Goal: Find specific page/section: Find specific page/section

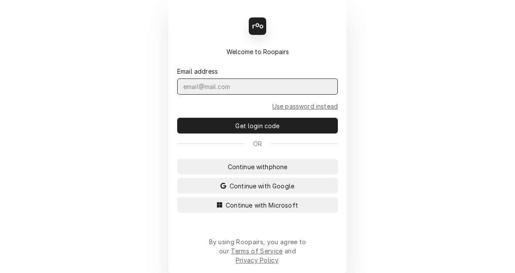
click at [218, 95] on input "Dynamic Content Wrapper" at bounding box center [257, 87] width 160 height 16
type input "KYM.PARSON@CSI1.COM"
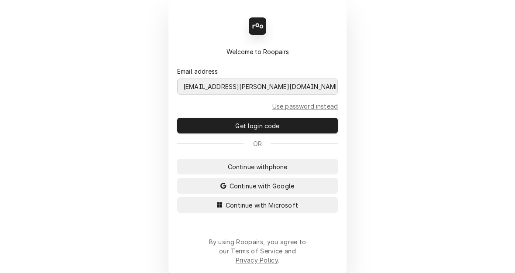
click at [177, 197] on button "Continue with Microsoft" at bounding box center [257, 205] width 160 height 16
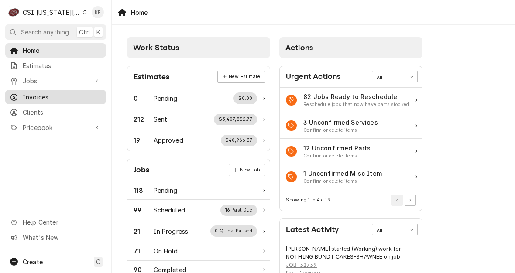
click at [31, 94] on span "Invoices" at bounding box center [62, 96] width 79 height 9
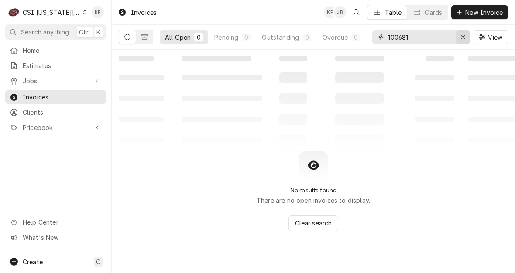
click at [461, 39] on icon "Erase input" at bounding box center [463, 37] width 5 height 6
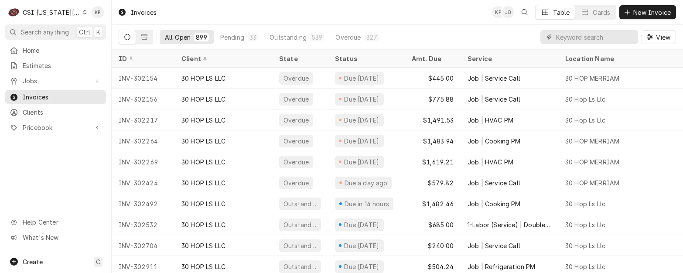
click at [514, 39] on input "Dynamic Content Wrapper" at bounding box center [595, 37] width 78 height 14
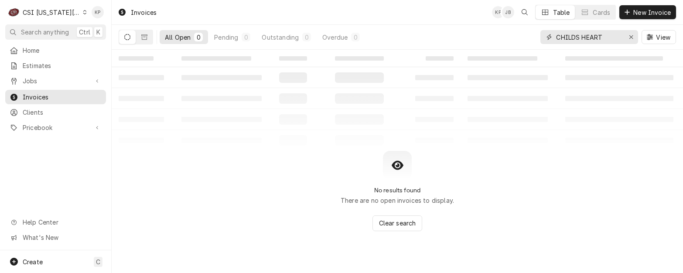
type input "CHILDS HEART"
click at [83, 13] on icon "Dynamic Content Wrapper" at bounding box center [85, 12] width 4 height 4
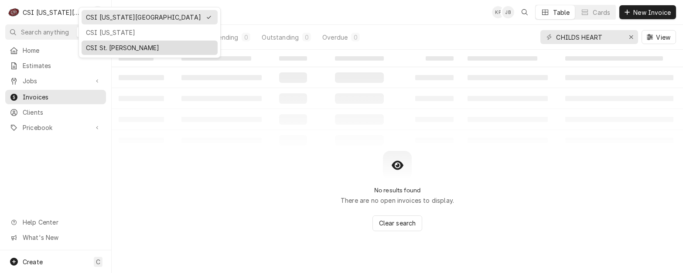
click at [89, 47] on div "CSI St. Louis" at bounding box center [149, 47] width 127 height 9
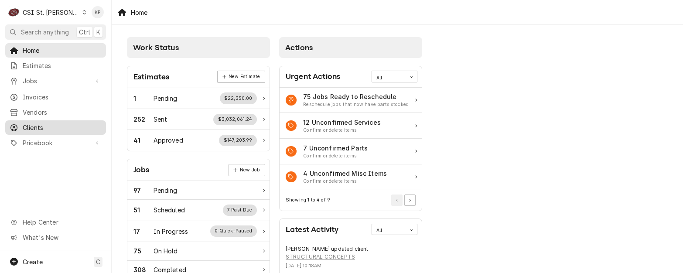
click at [23, 125] on span "Clients" at bounding box center [62, 127] width 79 height 9
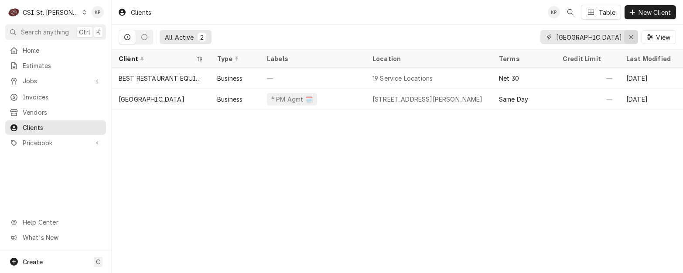
click at [631, 38] on icon "Erase input" at bounding box center [630, 36] width 3 height 3
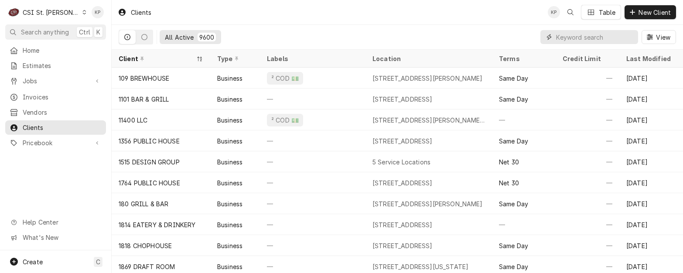
click at [559, 37] on input "Dynamic Content Wrapper" at bounding box center [595, 37] width 78 height 14
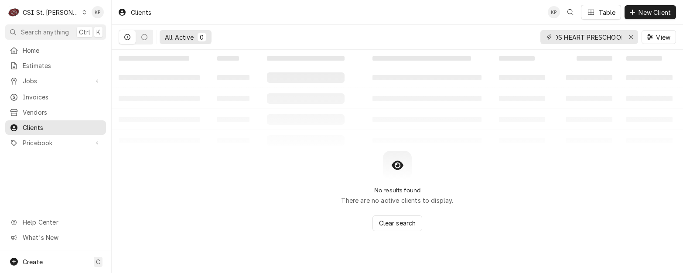
scroll to position [0, 21]
type input "CHILDS HEART PRESCHOOL"
click at [560, 37] on input "CHILDS HEART PRESCHOOL" at bounding box center [588, 37] width 65 height 14
click at [632, 35] on icon "Erase input" at bounding box center [630, 36] width 3 height 3
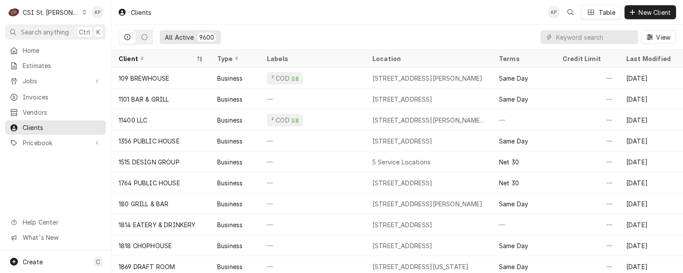
click at [82, 14] on div "Dynamic Content Wrapper" at bounding box center [84, 12] width 5 height 6
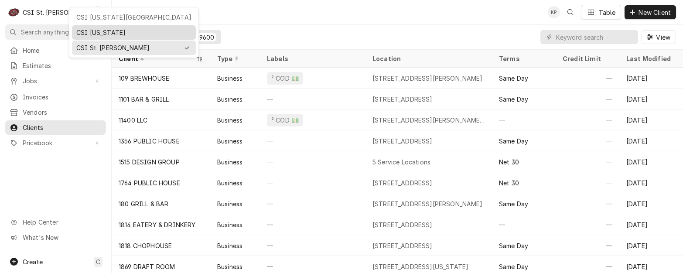
click at [76, 32] on div "CSI [US_STATE]" at bounding box center [133, 32] width 115 height 9
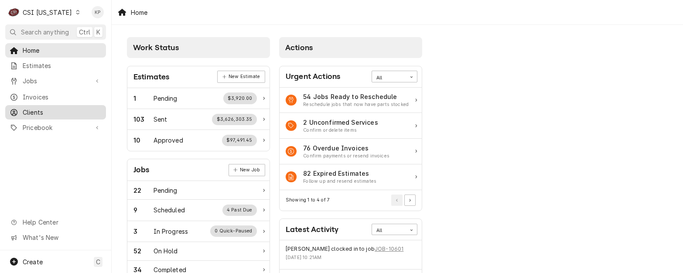
click at [40, 110] on span "Clients" at bounding box center [62, 112] width 79 height 9
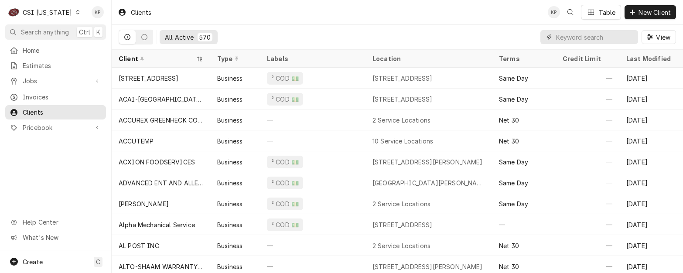
click at [586, 37] on input "Dynamic Content Wrapper" at bounding box center [595, 37] width 78 height 14
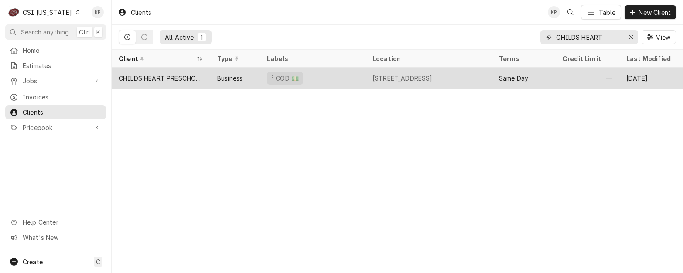
type input "CHILDS HEART"
click at [190, 75] on div "CHILDS HEART PRESCHOOL" at bounding box center [161, 78] width 85 height 9
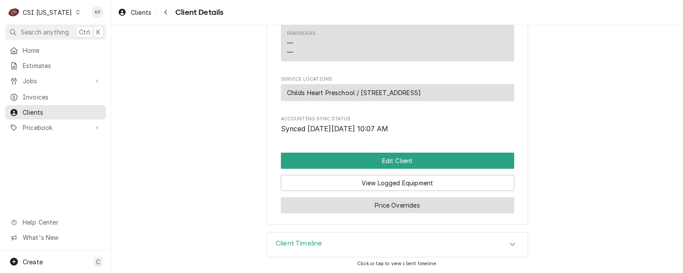
scroll to position [472, 0]
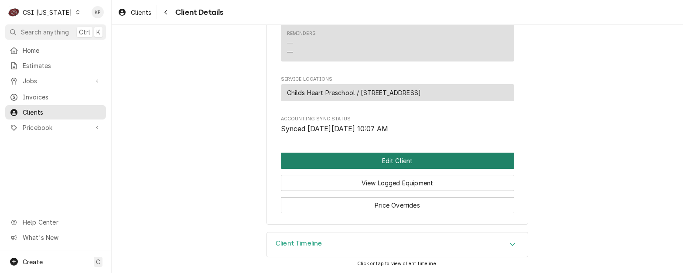
click at [365, 164] on button "Edit Client" at bounding box center [397, 161] width 233 height 16
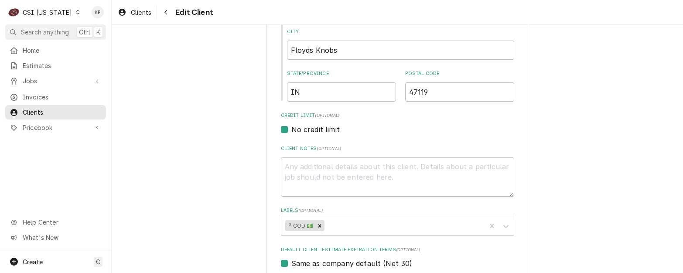
scroll to position [305, 0]
click at [502, 225] on icon "Labels" at bounding box center [506, 226] width 9 height 9
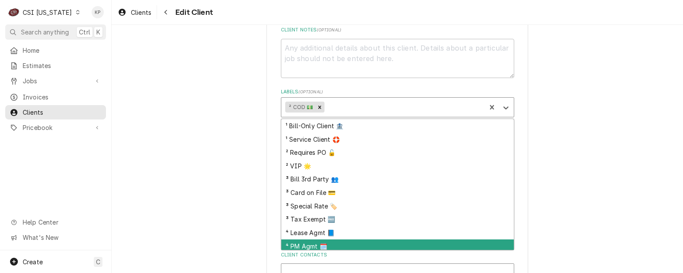
scroll to position [436, 0]
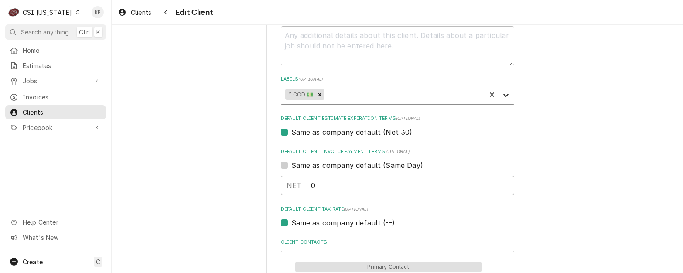
click at [503, 95] on icon "Labels" at bounding box center [505, 95] width 5 height 3
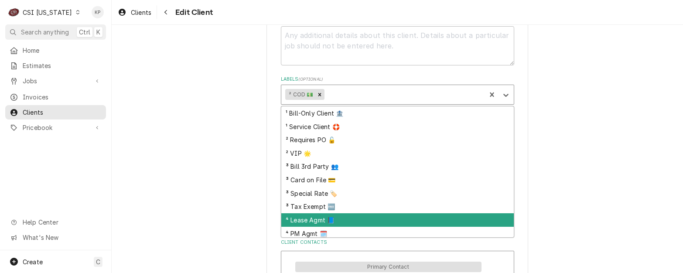
scroll to position [16, 0]
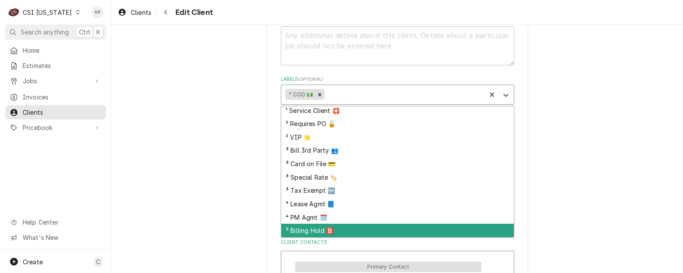
click at [291, 229] on div "⁵ Billing Hold 🅱️" at bounding box center [397, 231] width 232 height 14
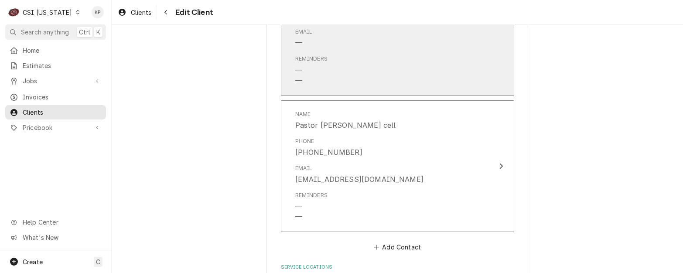
scroll to position [839, 0]
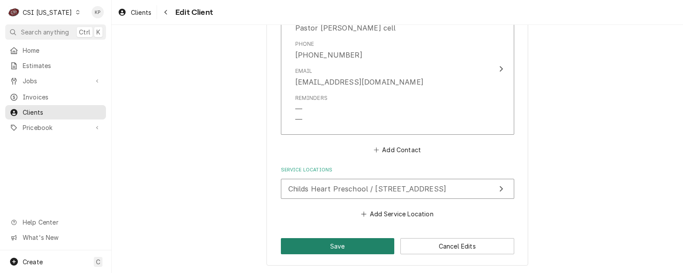
click at [362, 248] on button "Save" at bounding box center [338, 246] width 114 height 16
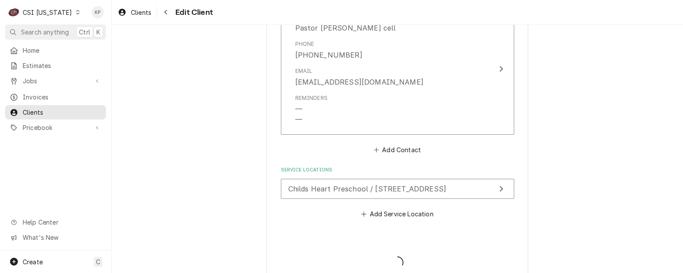
type textarea "x"
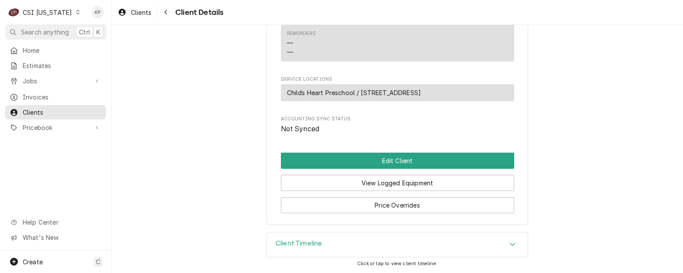
scroll to position [472, 0]
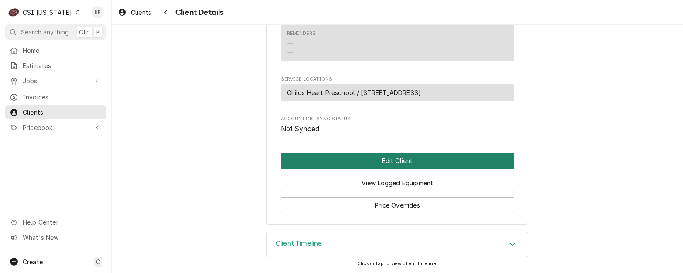
click at [371, 161] on button "Edit Client" at bounding box center [397, 161] width 233 height 16
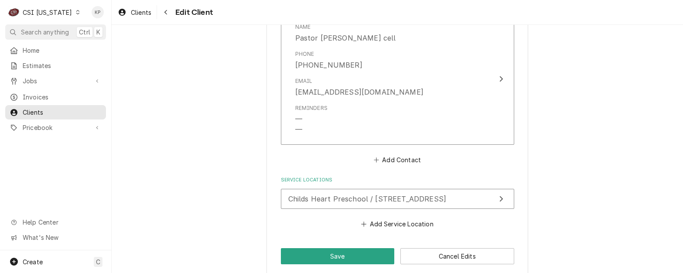
scroll to position [839, 0]
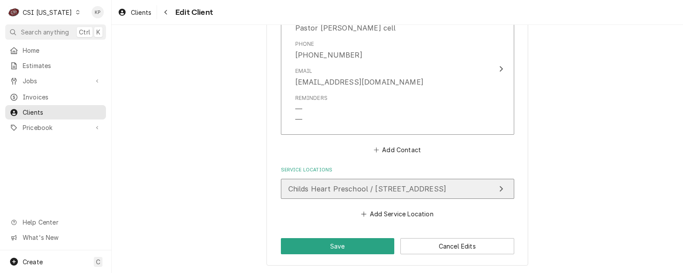
click at [352, 190] on span "Childs Heart Preschool / [STREET_ADDRESS]" at bounding box center [367, 188] width 158 height 9
type textarea "x"
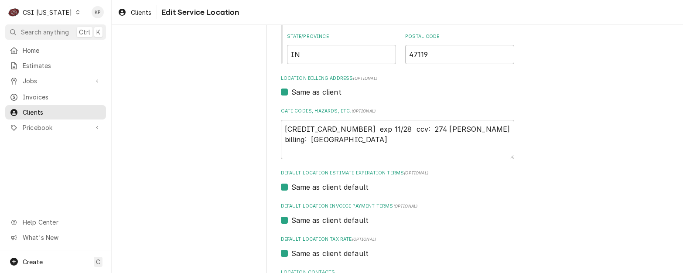
scroll to position [218, 0]
click at [38, 96] on span "Invoices" at bounding box center [62, 96] width 79 height 9
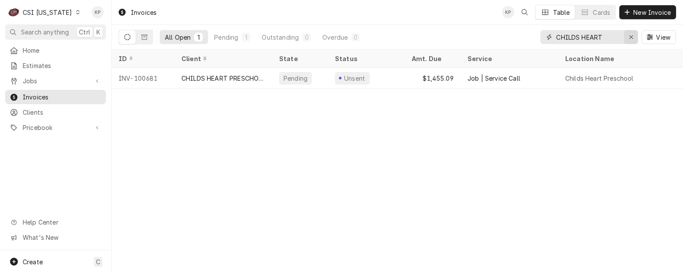
click at [629, 36] on icon "Erase input" at bounding box center [631, 37] width 5 height 6
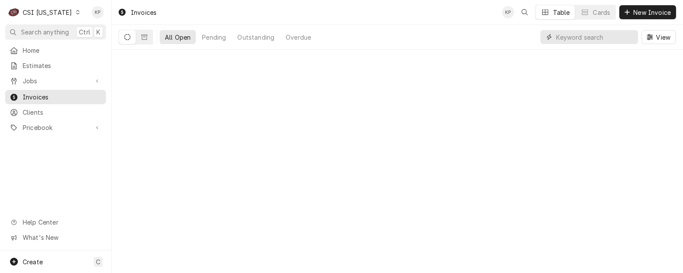
click at [582, 38] on input "Dynamic Content Wrapper" at bounding box center [595, 37] width 78 height 14
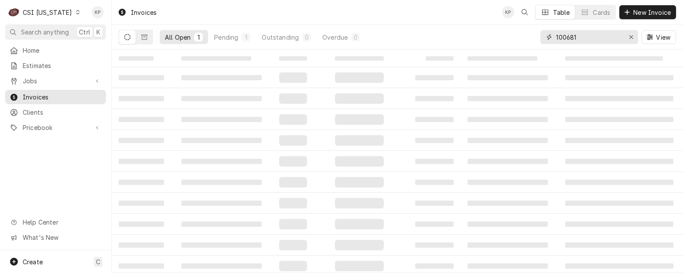
type input "100681"
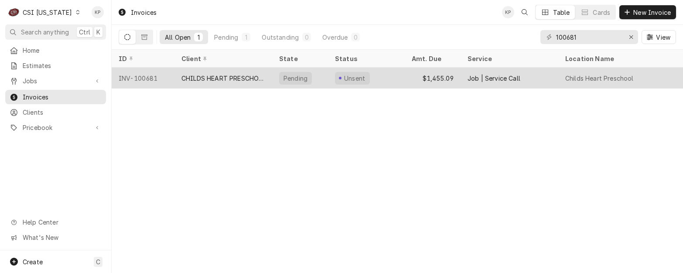
click at [142, 74] on div "INV-100681" at bounding box center [143, 78] width 63 height 21
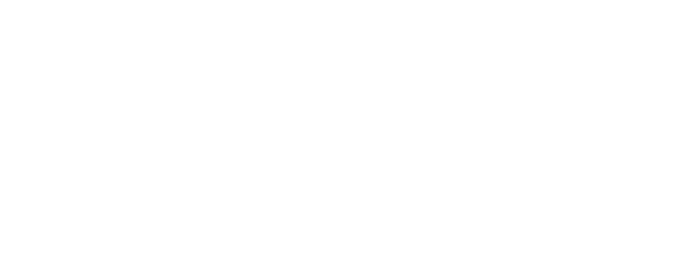
click at [31, 111] on div "Dynamic Content Wrapper" at bounding box center [341, 136] width 683 height 273
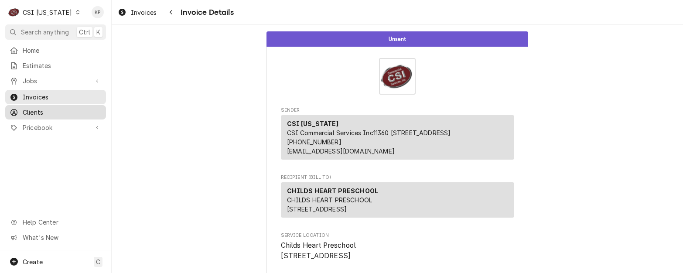
click at [38, 111] on span "Clients" at bounding box center [62, 112] width 79 height 9
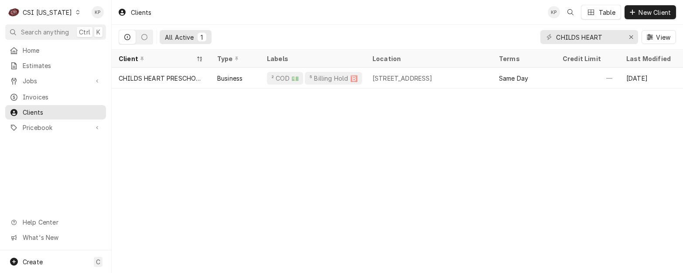
click at [285, 131] on div "Clients KP Table New Client All Active 1 CHILDS HEART View Client Type Labels L…" at bounding box center [397, 136] width 571 height 273
click at [29, 109] on span "Clients" at bounding box center [62, 112] width 79 height 9
click at [42, 63] on span "Estimates" at bounding box center [62, 65] width 79 height 9
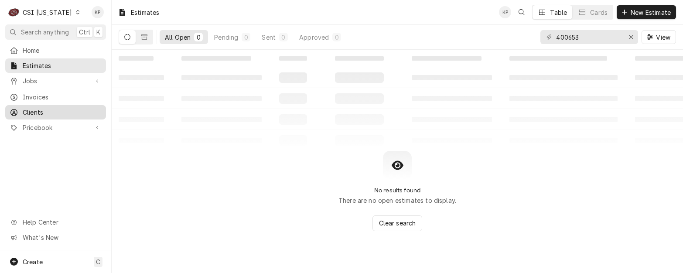
click at [39, 108] on span "Clients" at bounding box center [62, 112] width 79 height 9
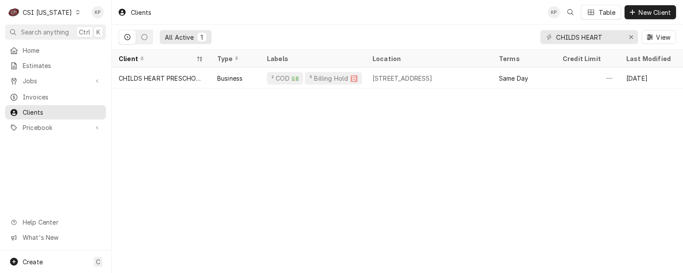
drag, startPoint x: 313, startPoint y: 133, endPoint x: 274, endPoint y: 132, distance: 38.4
click at [313, 133] on div "Clients KP Table New Client All Active 1 CHILDS HEART View Client Type Labels L…" at bounding box center [397, 136] width 571 height 273
drag, startPoint x: 41, startPoint y: 95, endPoint x: 55, endPoint y: 89, distance: 15.3
click at [41, 95] on span "Invoices" at bounding box center [62, 96] width 79 height 9
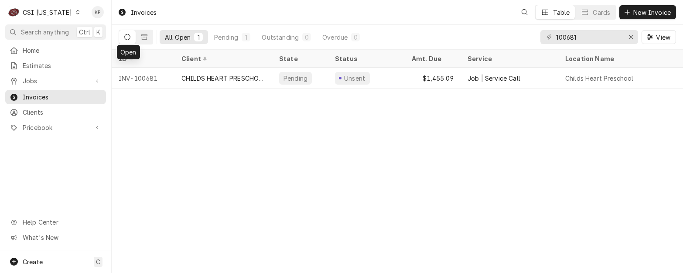
click at [126, 36] on icon "Dynamic Content Wrapper" at bounding box center [127, 37] width 6 height 6
click at [632, 36] on icon "Erase input" at bounding box center [631, 37] width 5 height 6
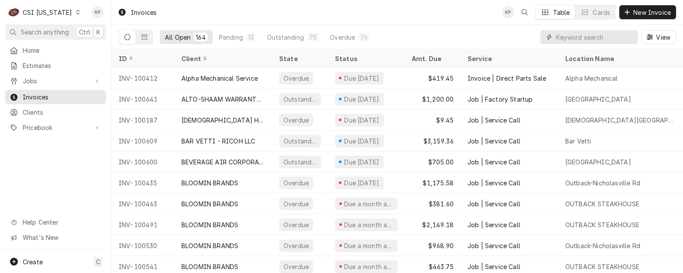
paste input "403143"
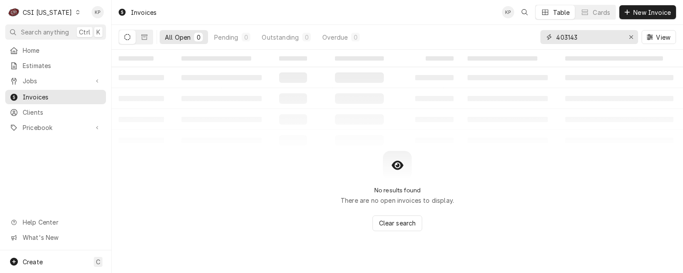
type input "403143"
click at [76, 13] on icon "Dynamic Content Wrapper" at bounding box center [78, 12] width 4 height 4
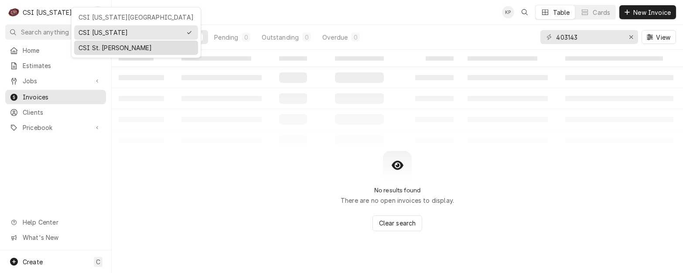
click at [95, 48] on div "CSI St. [PERSON_NAME]" at bounding box center [136, 47] width 115 height 9
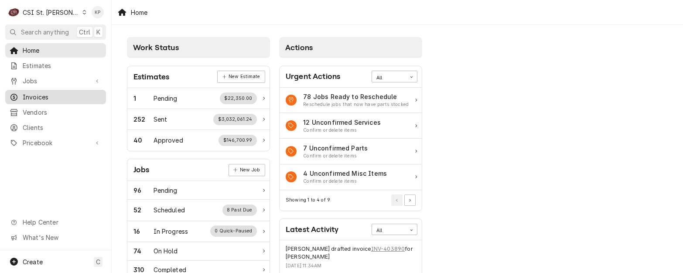
click at [33, 95] on span "Invoices" at bounding box center [62, 96] width 79 height 9
